Goal: Find specific page/section: Find specific page/section

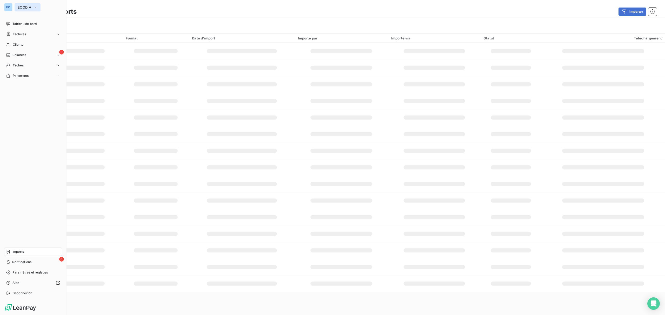
click at [26, 10] on button "ECODIA" at bounding box center [28, 7] width 26 height 8
click at [32, 34] on span "Baromatic" at bounding box center [48, 33] width 46 height 5
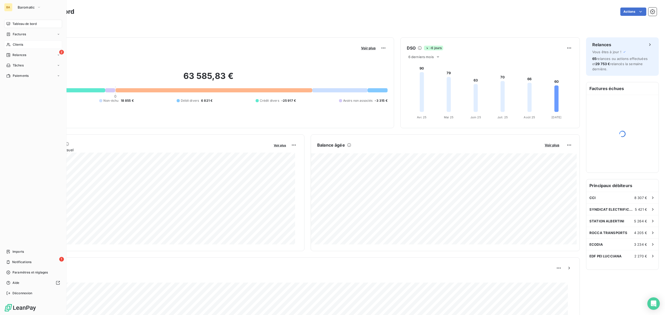
click at [30, 45] on div "Clients" at bounding box center [33, 45] width 58 height 8
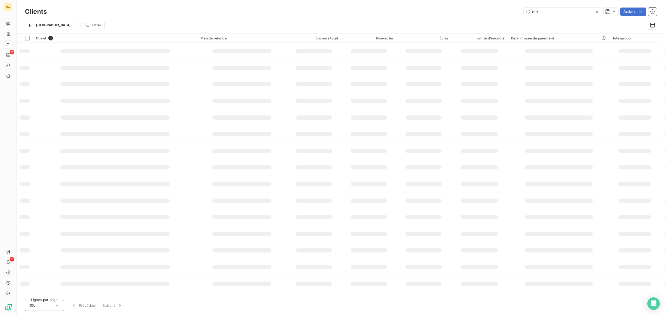
type input "m"
type input "vince"
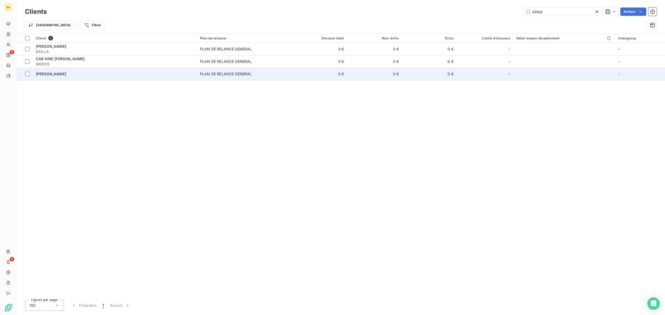
click at [162, 74] on div "[PERSON_NAME]" at bounding box center [115, 73] width 158 height 5
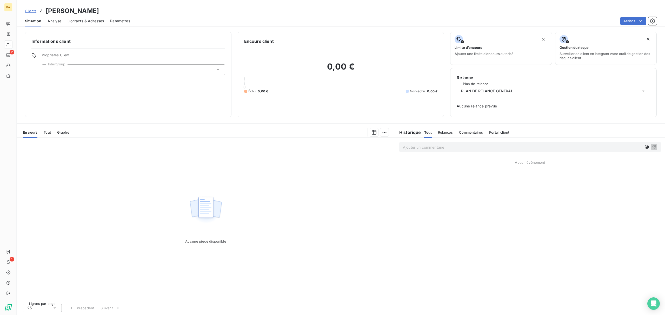
click at [49, 131] on span "Tout" at bounding box center [47, 132] width 7 height 4
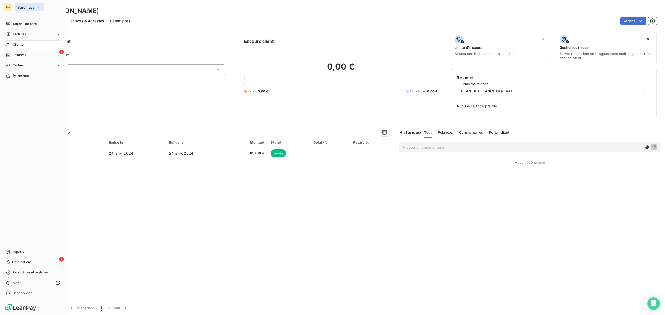
click at [29, 7] on span "Baromatic" at bounding box center [26, 7] width 17 height 4
click at [6, 5] on div "BA" at bounding box center [8, 7] width 8 height 8
click at [18, 44] on span "Clients" at bounding box center [18, 44] width 10 height 5
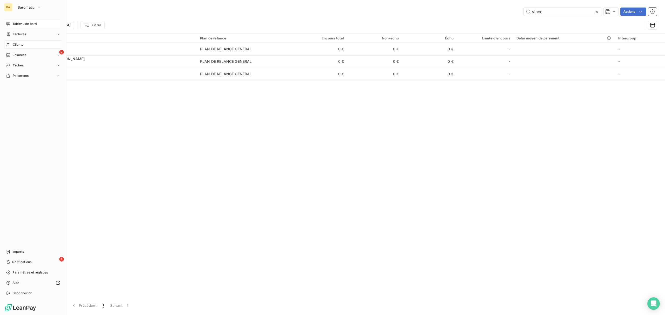
click at [26, 23] on span "Tableau de bord" at bounding box center [24, 24] width 24 height 5
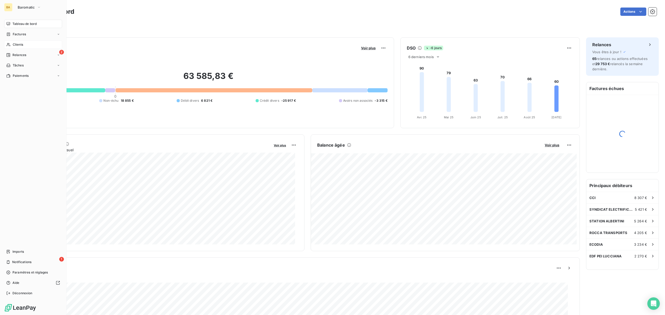
click at [14, 45] on span "Clients" at bounding box center [18, 44] width 10 height 5
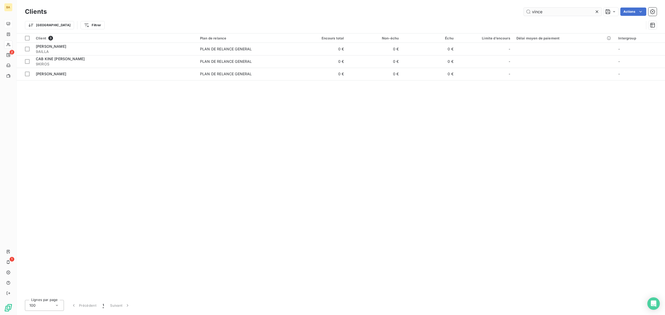
click at [536, 12] on input "vince" at bounding box center [563, 12] width 78 height 8
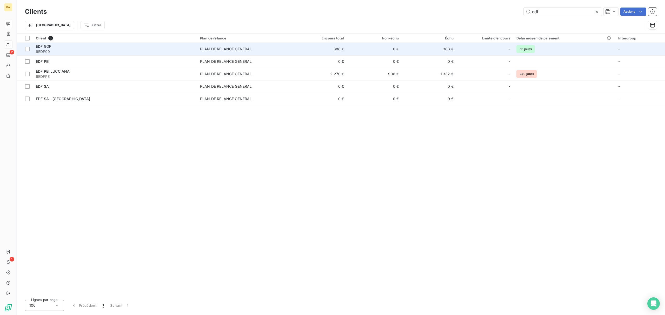
type input "edf"
click at [309, 47] on td "388 €" at bounding box center [319, 49] width 55 height 12
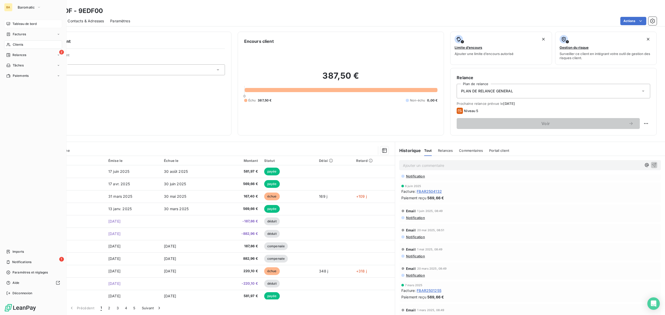
click at [23, 46] on span "Clients" at bounding box center [18, 44] width 10 height 5
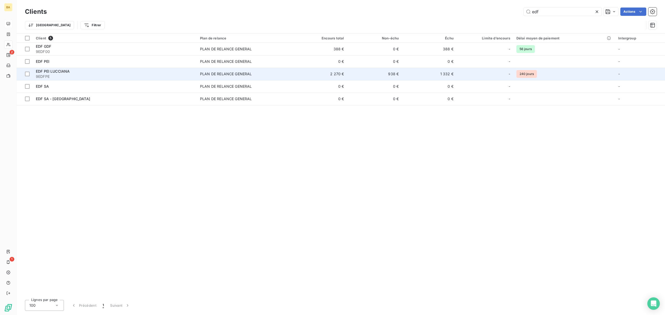
click at [236, 78] on td "PLAN DE RELANCE GENERAL" at bounding box center [245, 74] width 96 height 12
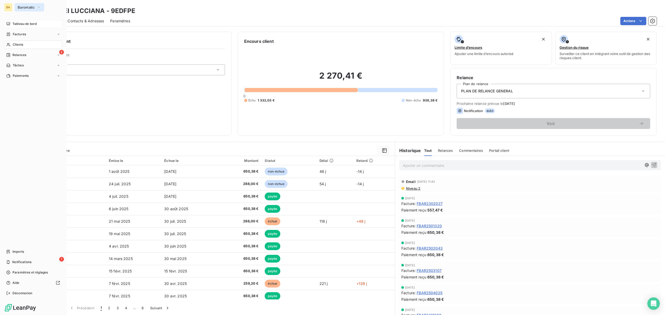
click at [25, 9] on span "Baromatic" at bounding box center [26, 7] width 17 height 4
click at [32, 56] on span "ECODIA" at bounding box center [48, 58] width 46 height 5
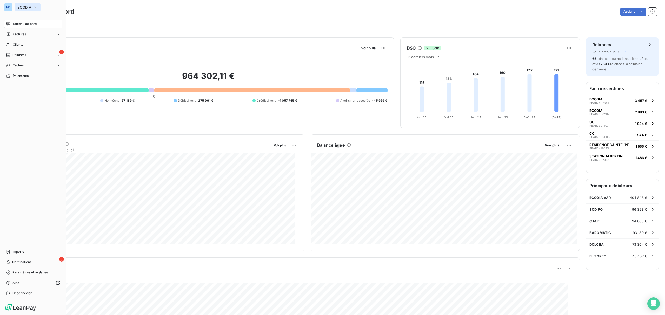
click at [32, 8] on button "ECODIA" at bounding box center [28, 7] width 26 height 8
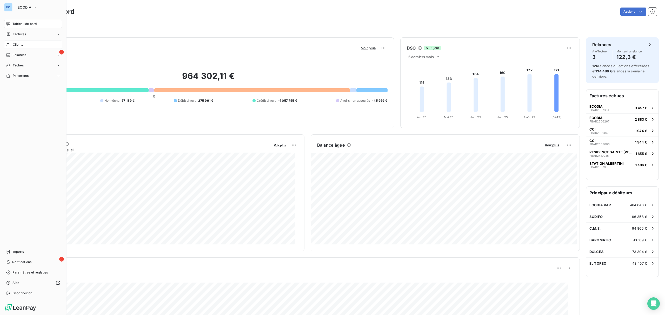
click at [23, 44] on span "Clients" at bounding box center [18, 44] width 10 height 5
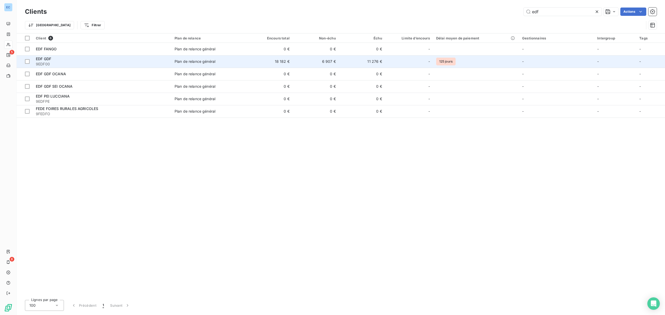
click at [320, 63] on td "6 907 €" at bounding box center [316, 61] width 46 height 12
